Goal: Check status: Check status

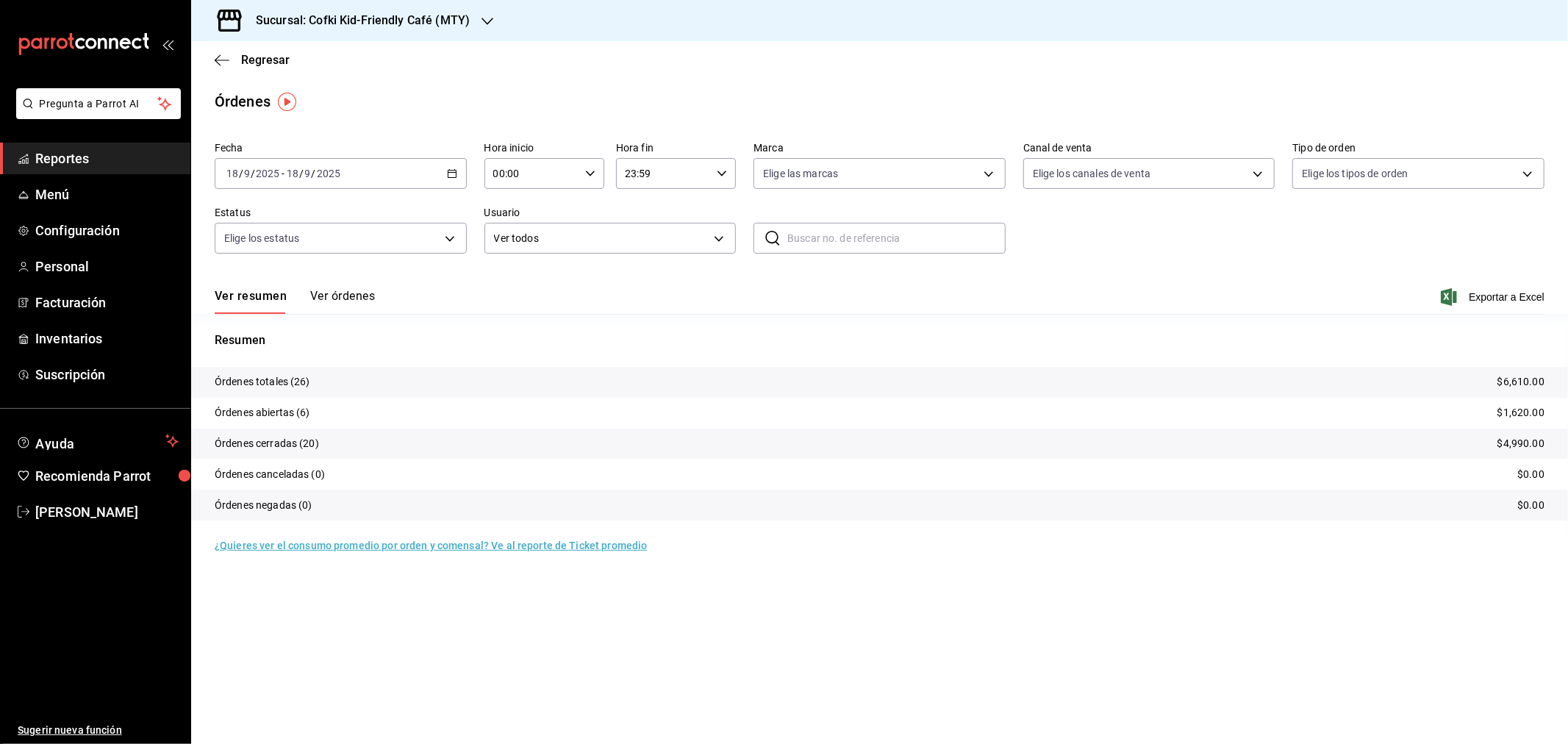
click at [441, 22] on h3 "Sucursal: Cofki Kid-Friendly Café (MTY)" at bounding box center [357, 20] width 226 height 17
click at [326, 89] on div "Cofki Cafe ([GEOGRAPHIC_DATA])" at bounding box center [302, 97] width 197 height 16
click at [351, 287] on div "Ver resumen Ver órdenes Exportar a Excel" at bounding box center [879, 293] width 1330 height 43
click at [346, 294] on button "Ver órdenes" at bounding box center [342, 301] width 65 height 25
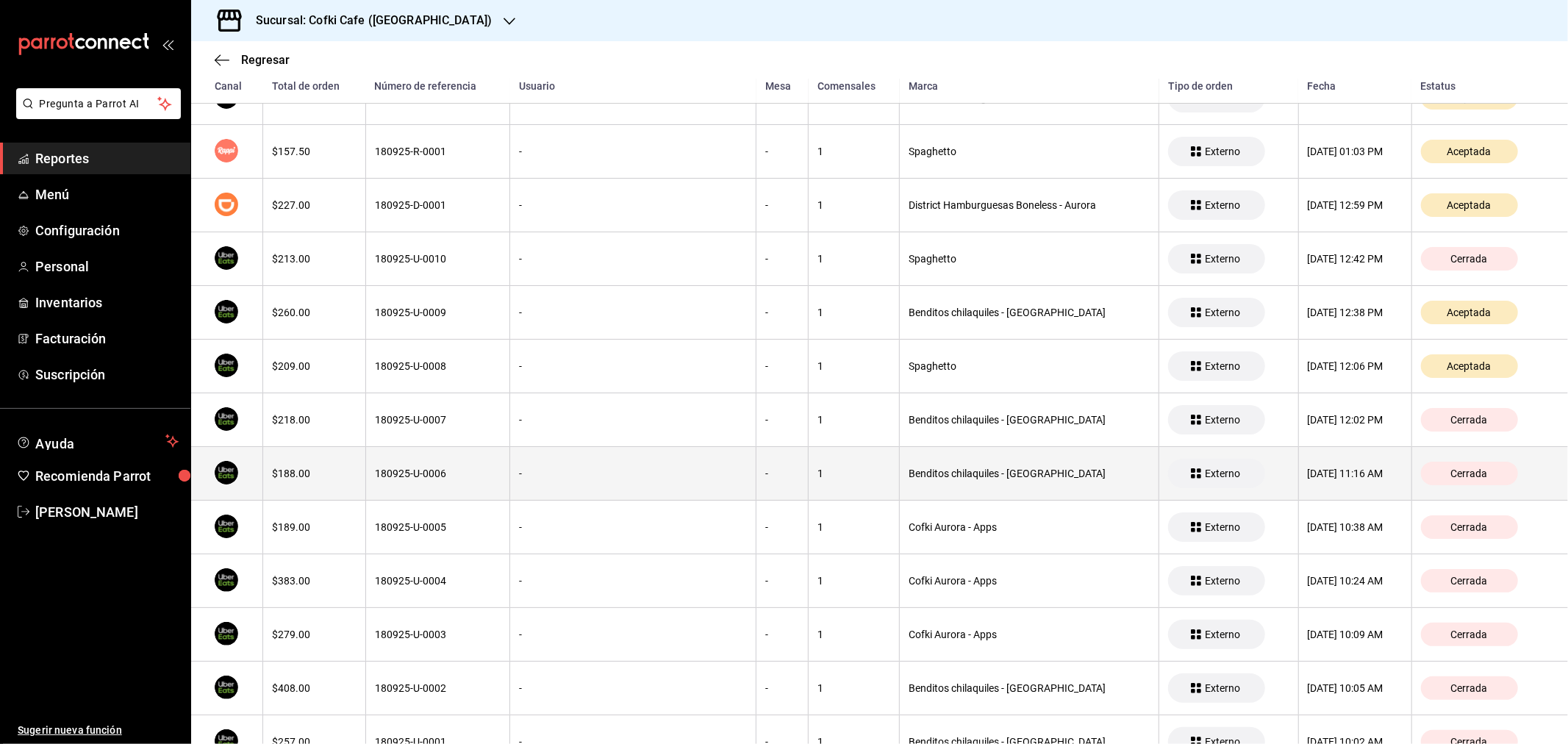
scroll to position [161, 0]
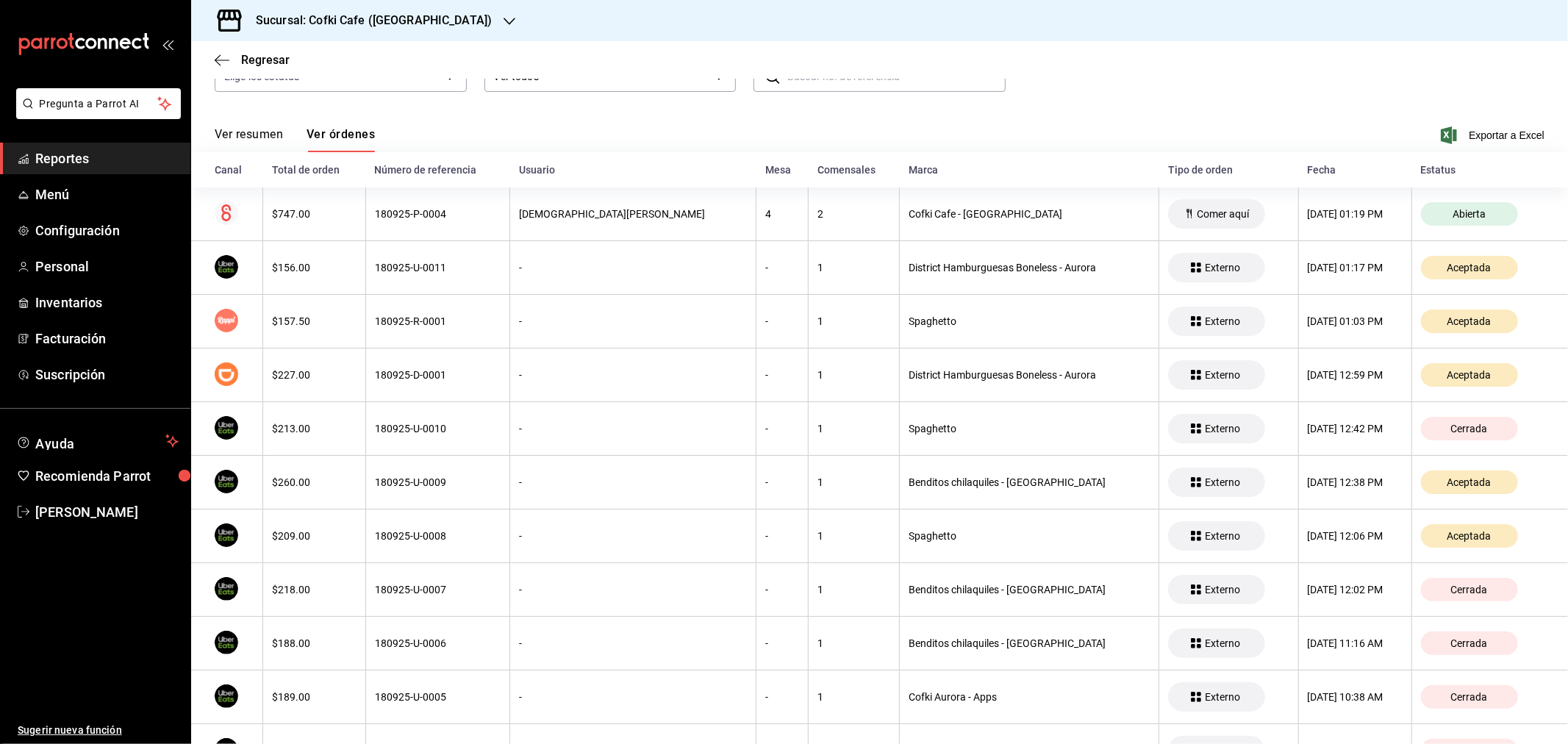
click at [259, 132] on button "Ver resumen" at bounding box center [248, 139] width 68 height 25
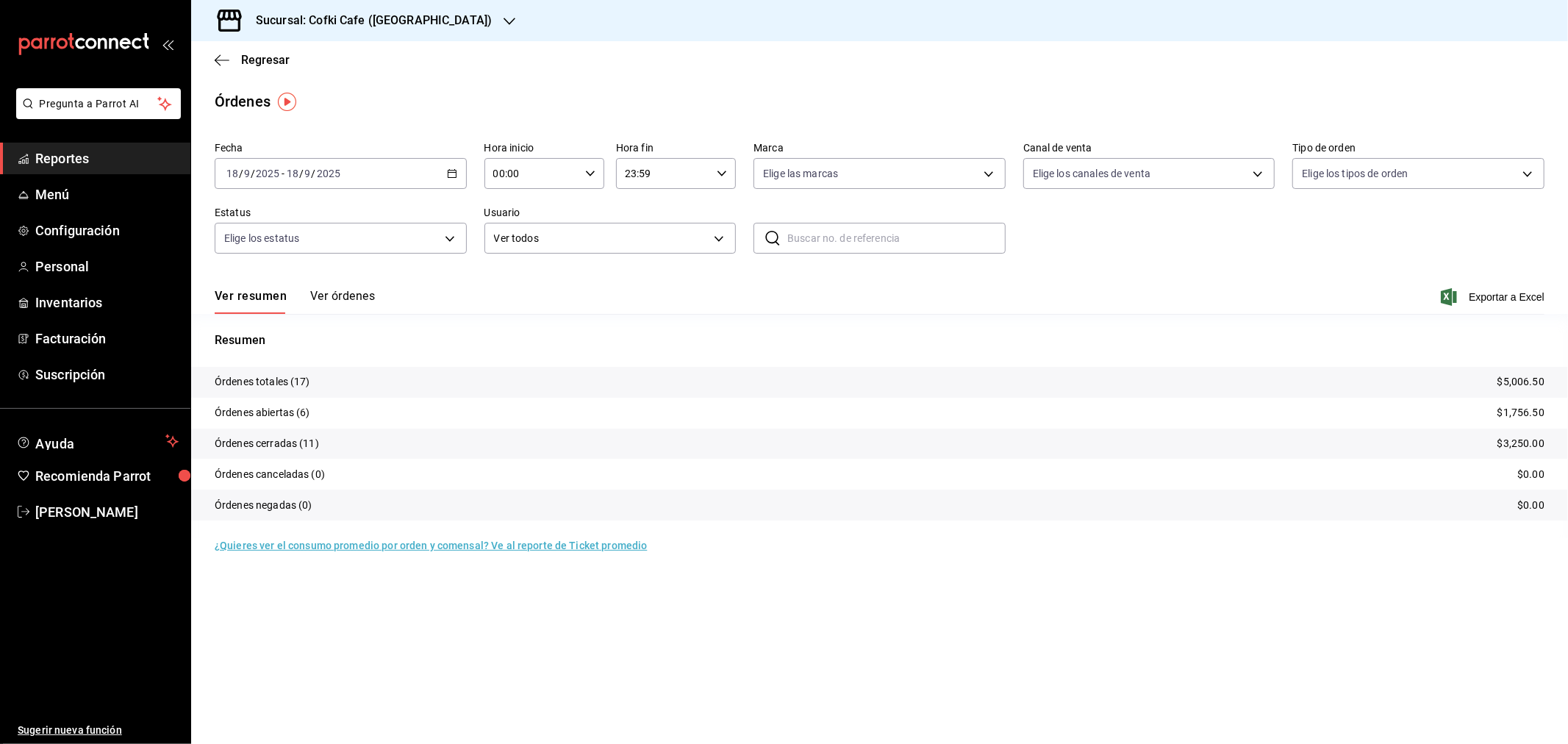
click at [333, 304] on button "Ver órdenes" at bounding box center [342, 301] width 65 height 25
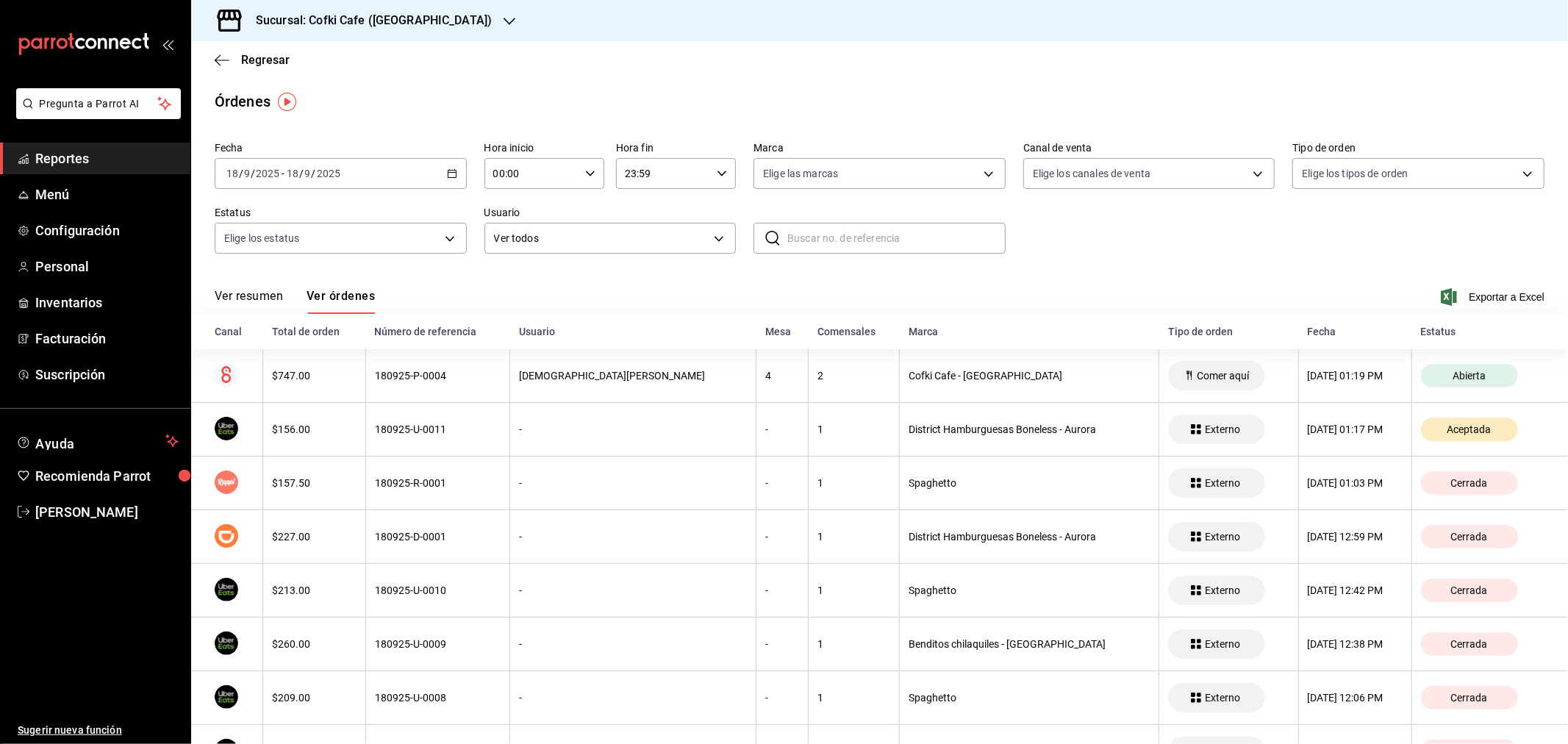
click at [247, 294] on button "Ver resumen" at bounding box center [248, 301] width 68 height 25
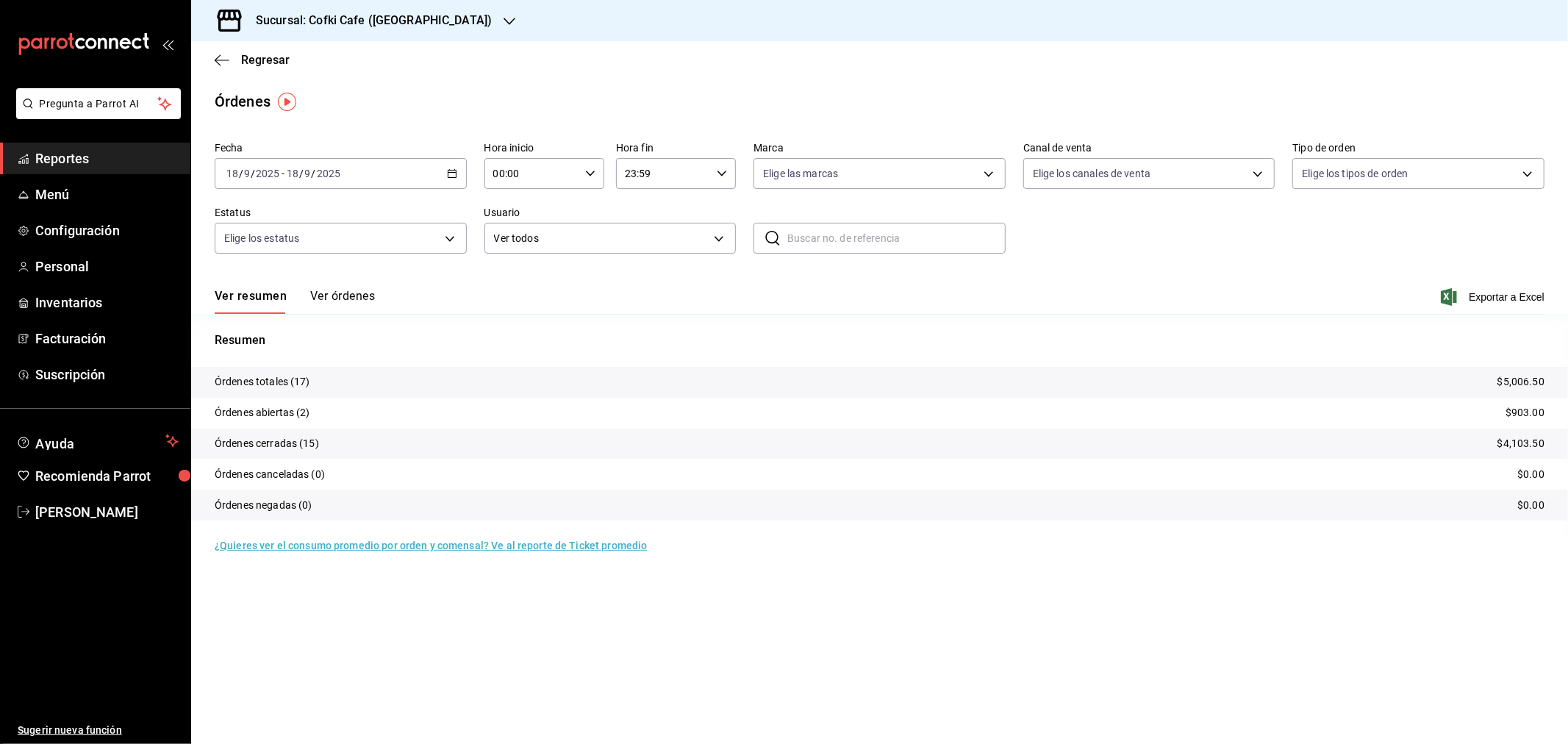
click at [293, 181] on div "[DATE] [DATE] - [DATE] [DATE]" at bounding box center [340, 173] width 253 height 31
click at [268, 388] on span "Rango de fechas" at bounding box center [284, 383] width 114 height 16
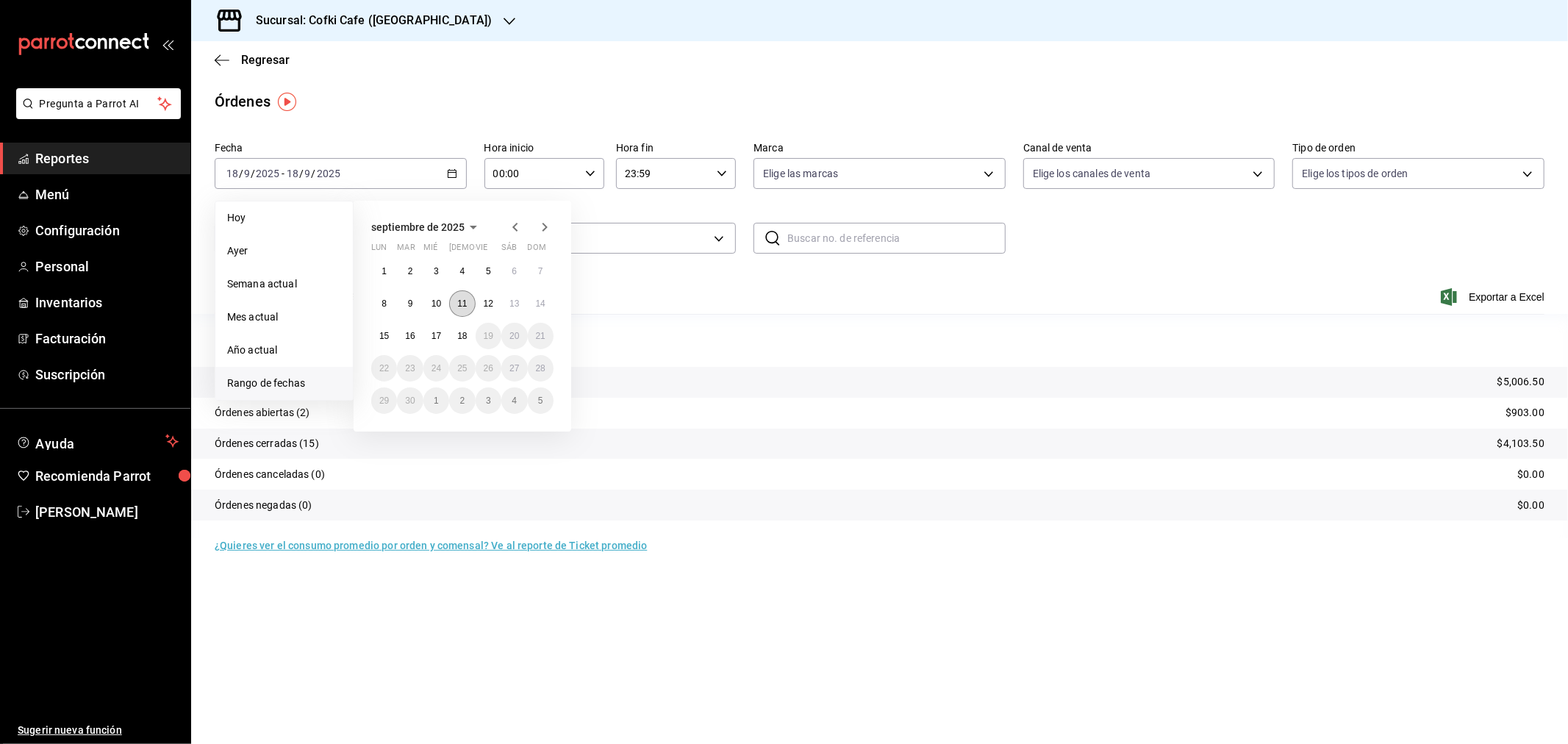
click at [468, 307] on button "11" at bounding box center [462, 303] width 26 height 26
click at [465, 306] on abbr "11" at bounding box center [461, 303] width 9 height 10
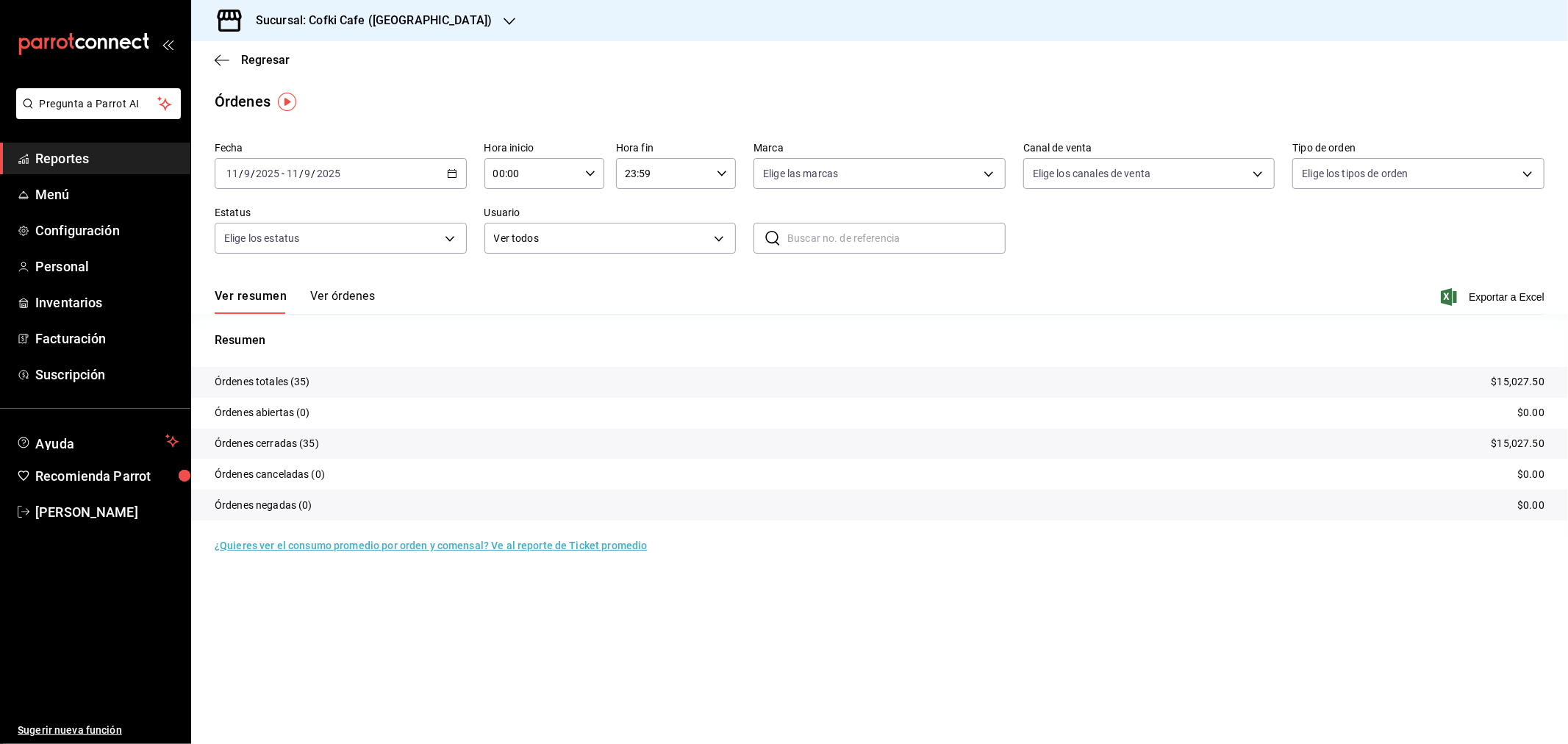
click at [416, 34] on div "Sucursal: Cofki Cafe ([GEOGRAPHIC_DATA])" at bounding box center [362, 20] width 318 height 41
click at [362, 70] on div "Cofki Kid-Friendly Café (MTY)" at bounding box center [302, 63] width 197 height 16
